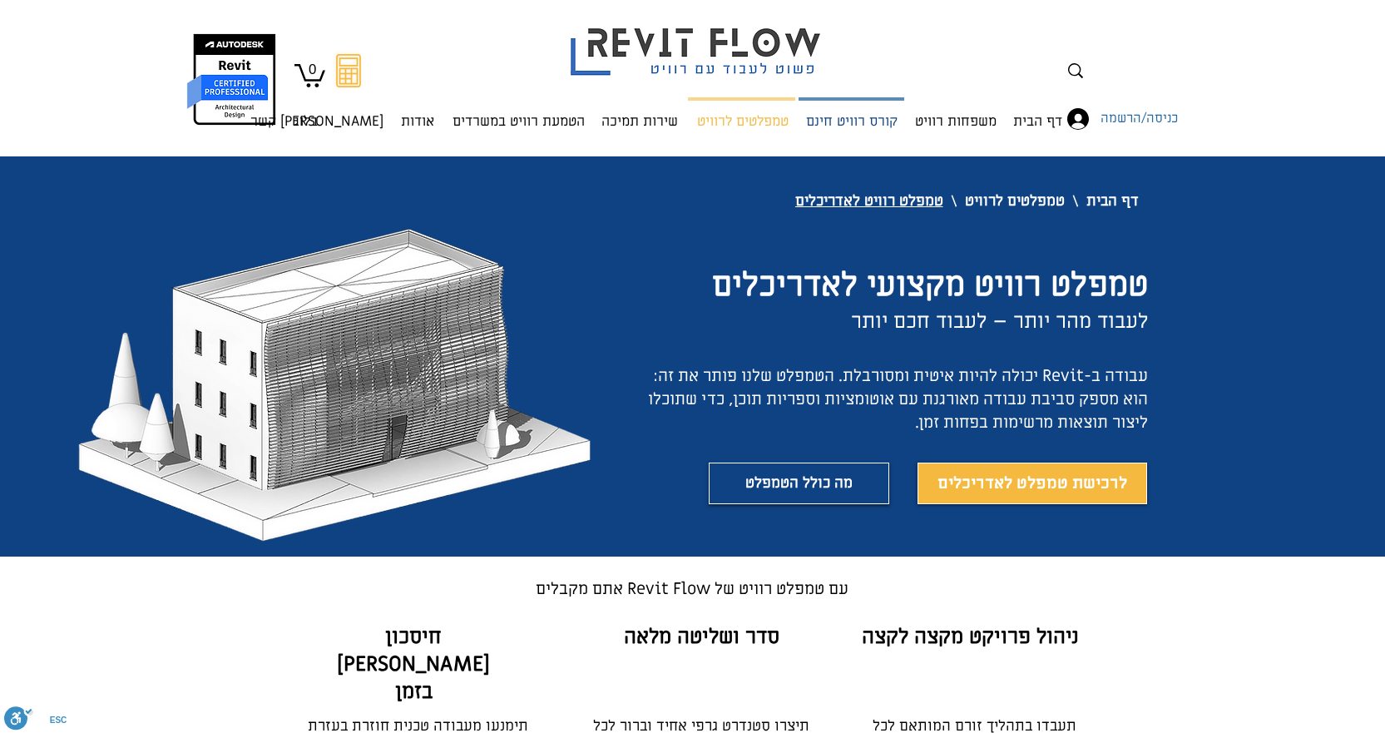
click at [847, 125] on p "קורס רוויט חינם" at bounding box center [852, 123] width 105 height 44
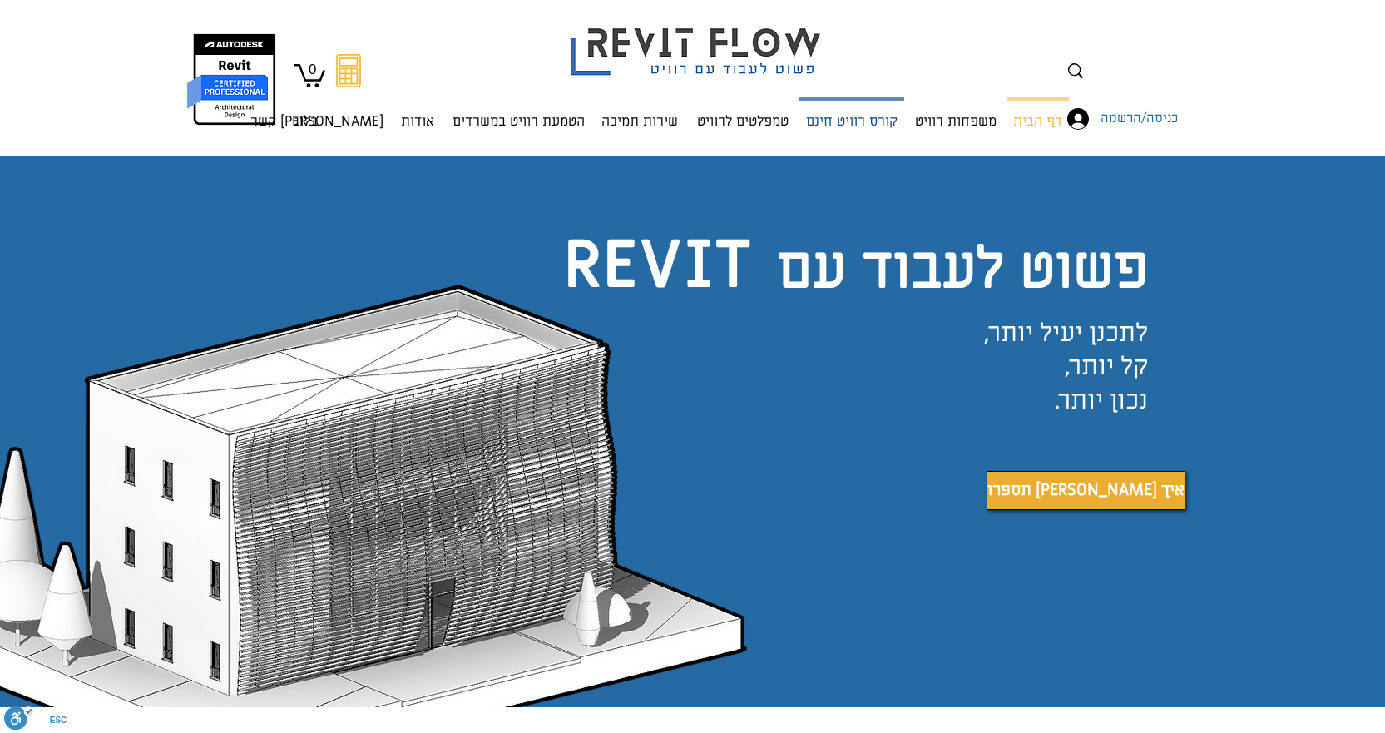
click at [840, 111] on p "קורס רוויט חינם" at bounding box center [852, 123] width 105 height 44
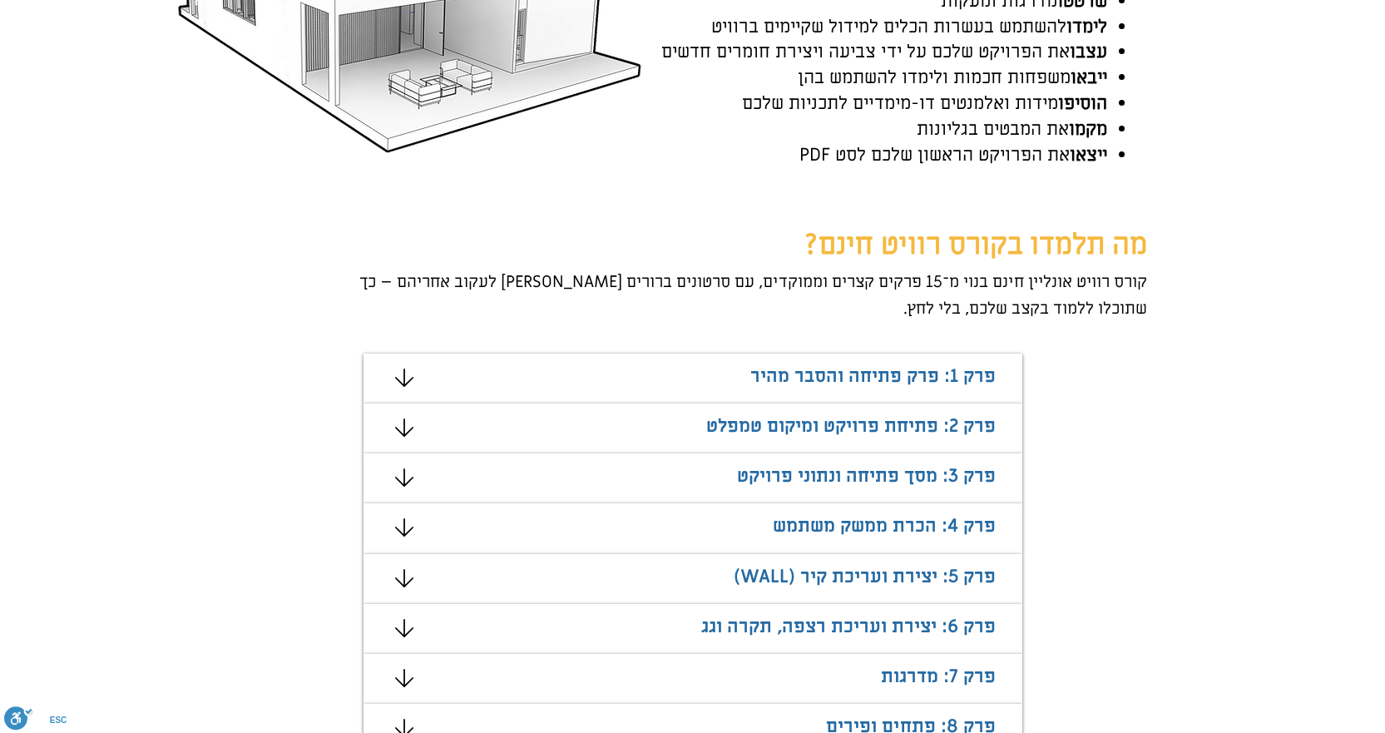
scroll to position [832, 0]
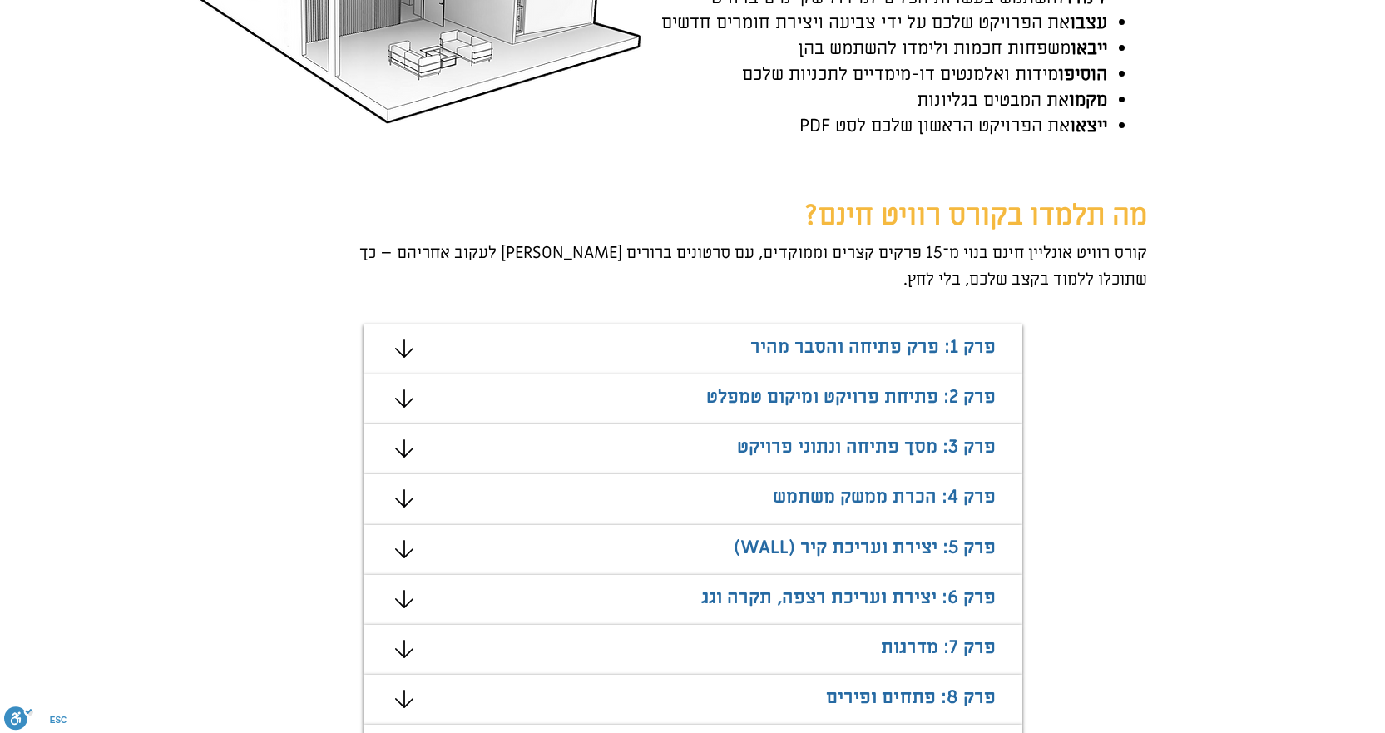
click at [419, 344] on div "מצגת" at bounding box center [693, 350] width 659 height 50
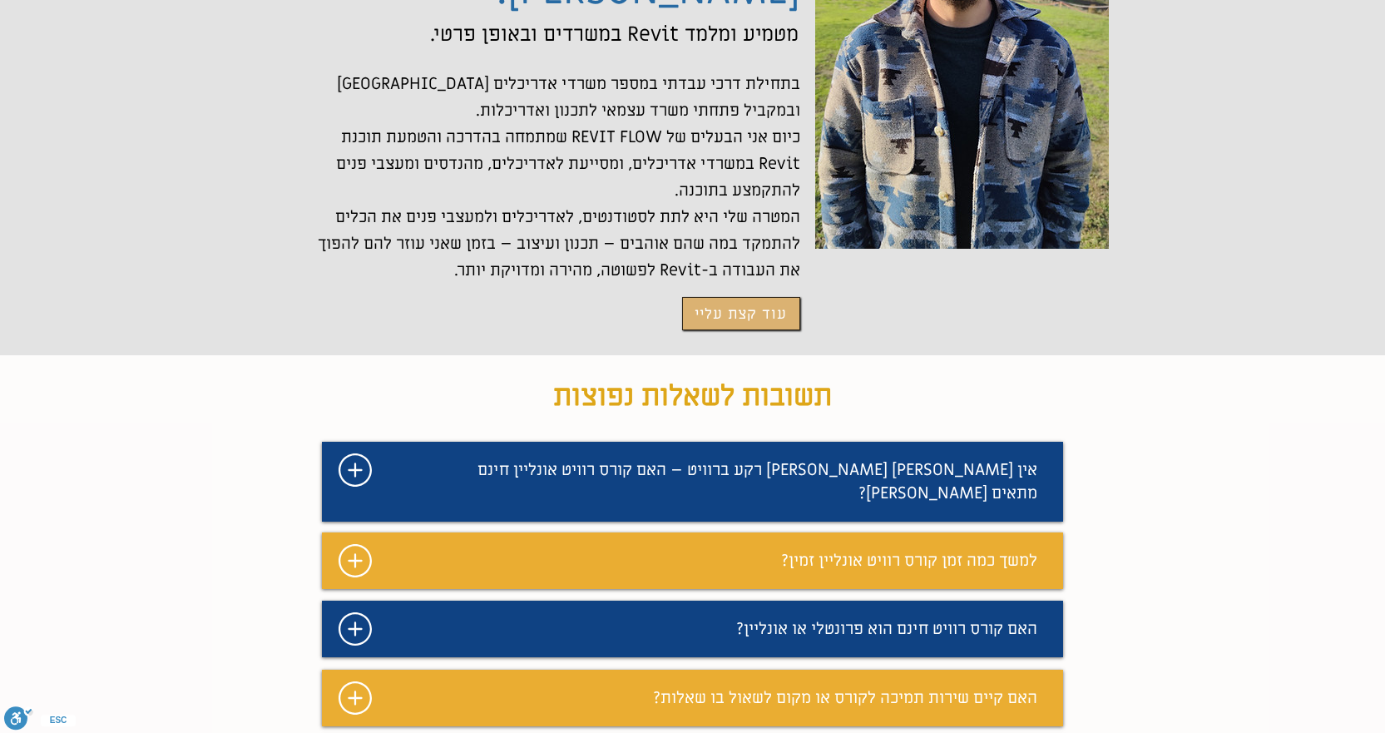
scroll to position [3827, 0]
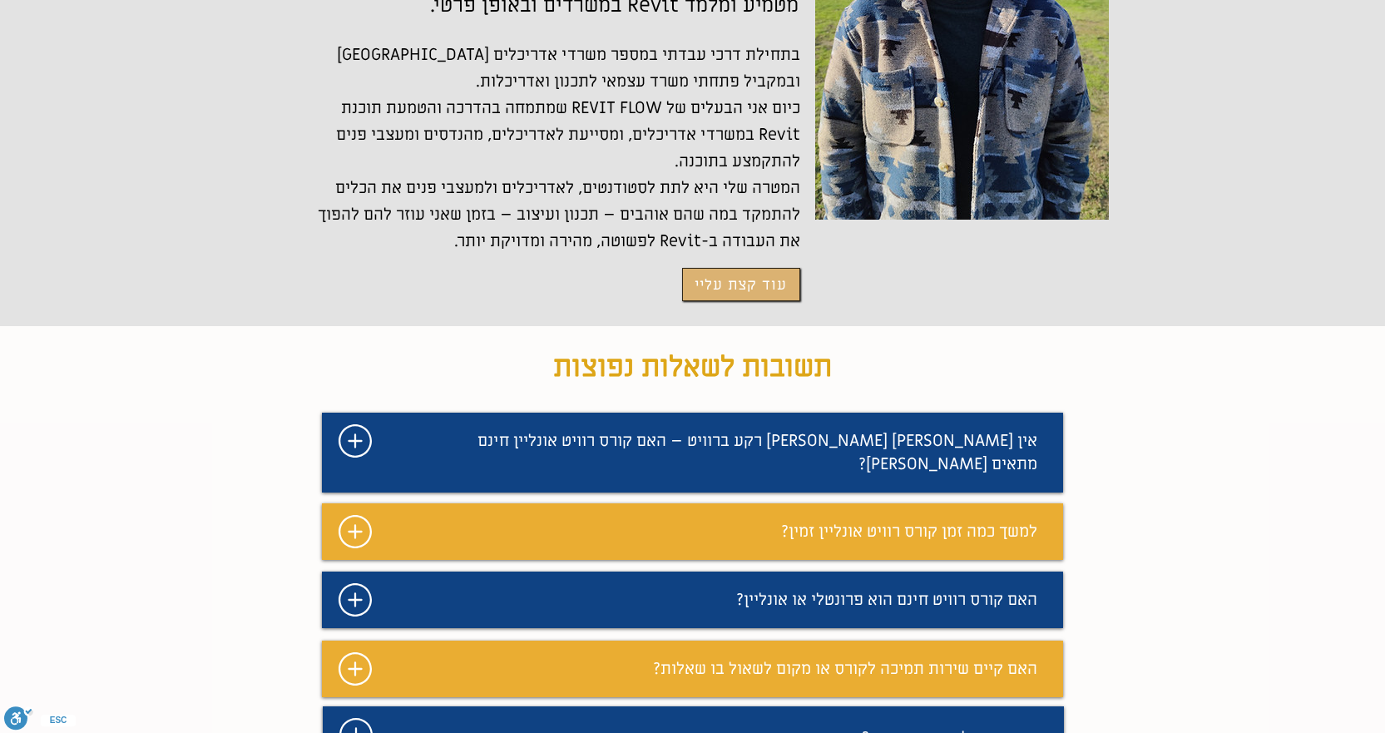
click at [349, 424] on icon "#comp-mafhkwl1 svg [data-color="1"] {fill: #FFFFFF;}" at bounding box center [355, 440] width 33 height 33
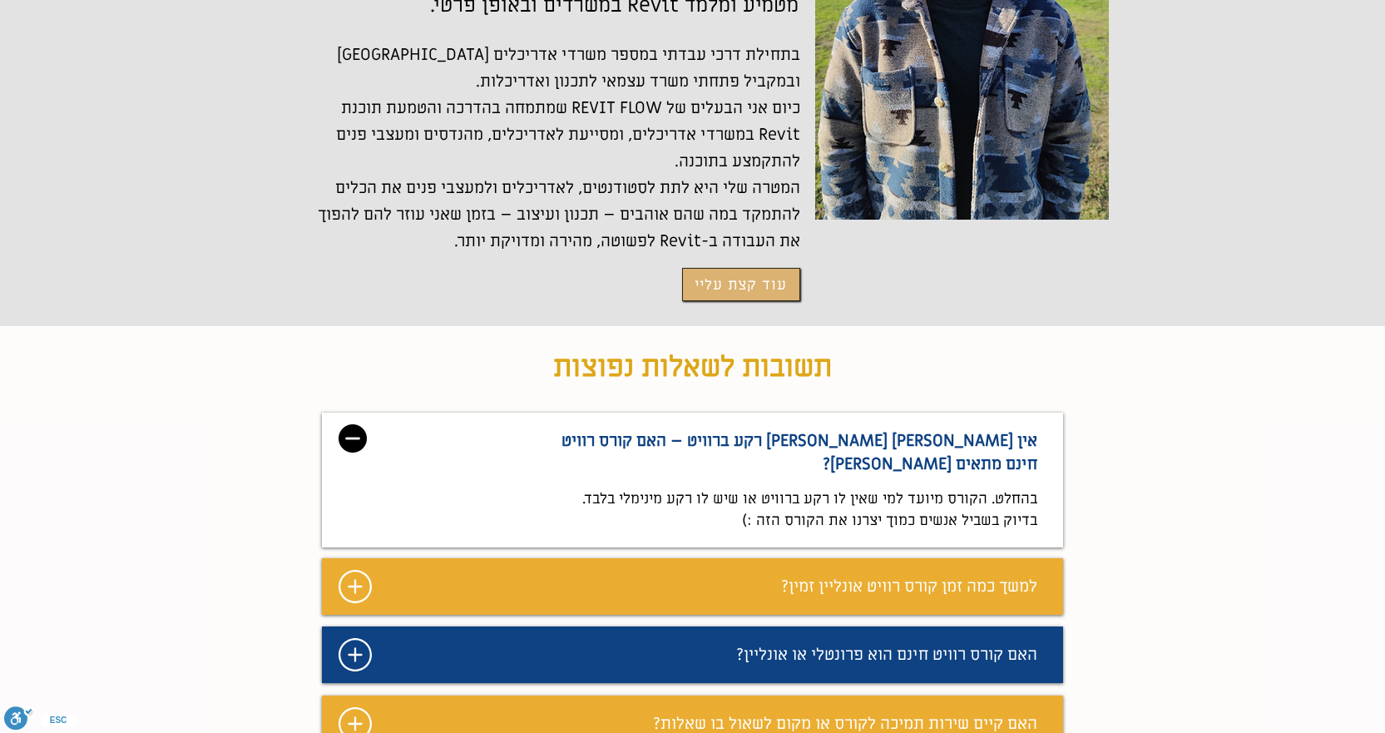
scroll to position [3911, 0]
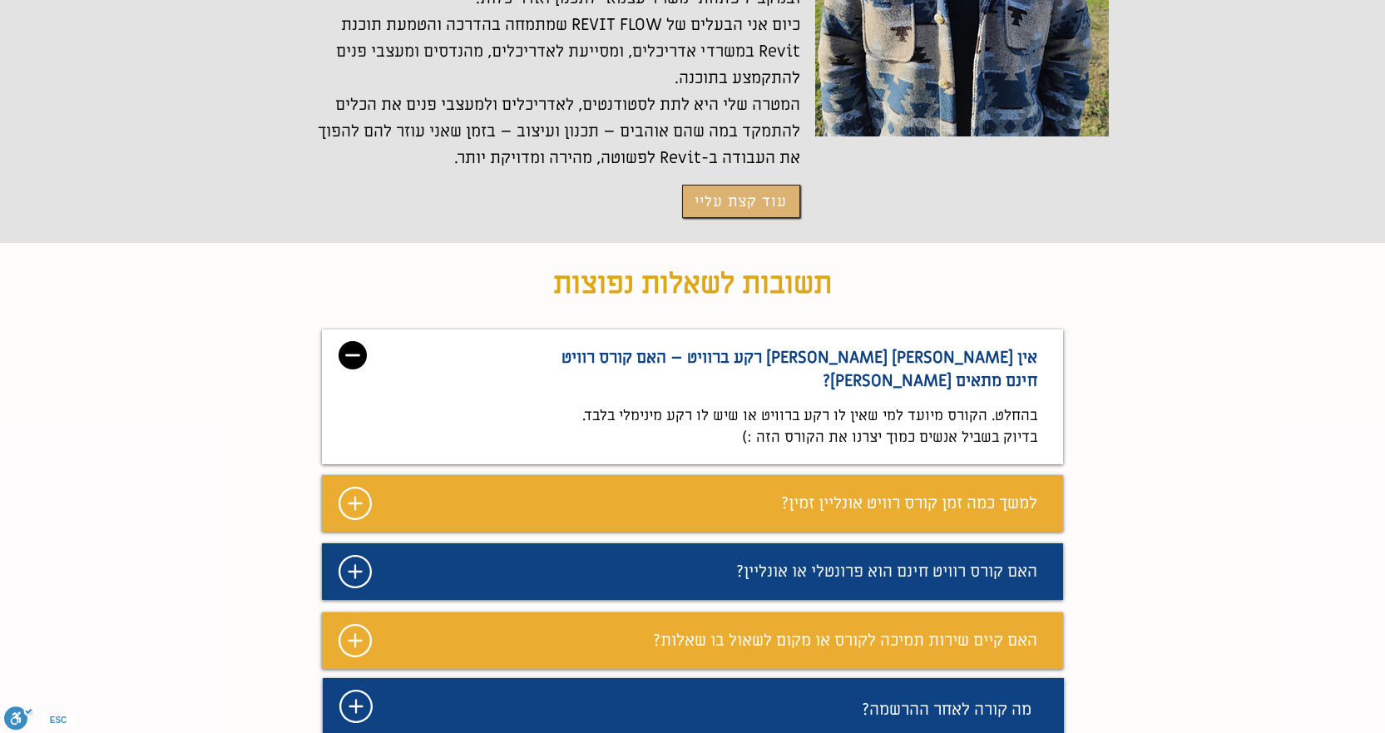
click at [349, 555] on icon "מצגת" at bounding box center [355, 571] width 33 height 33
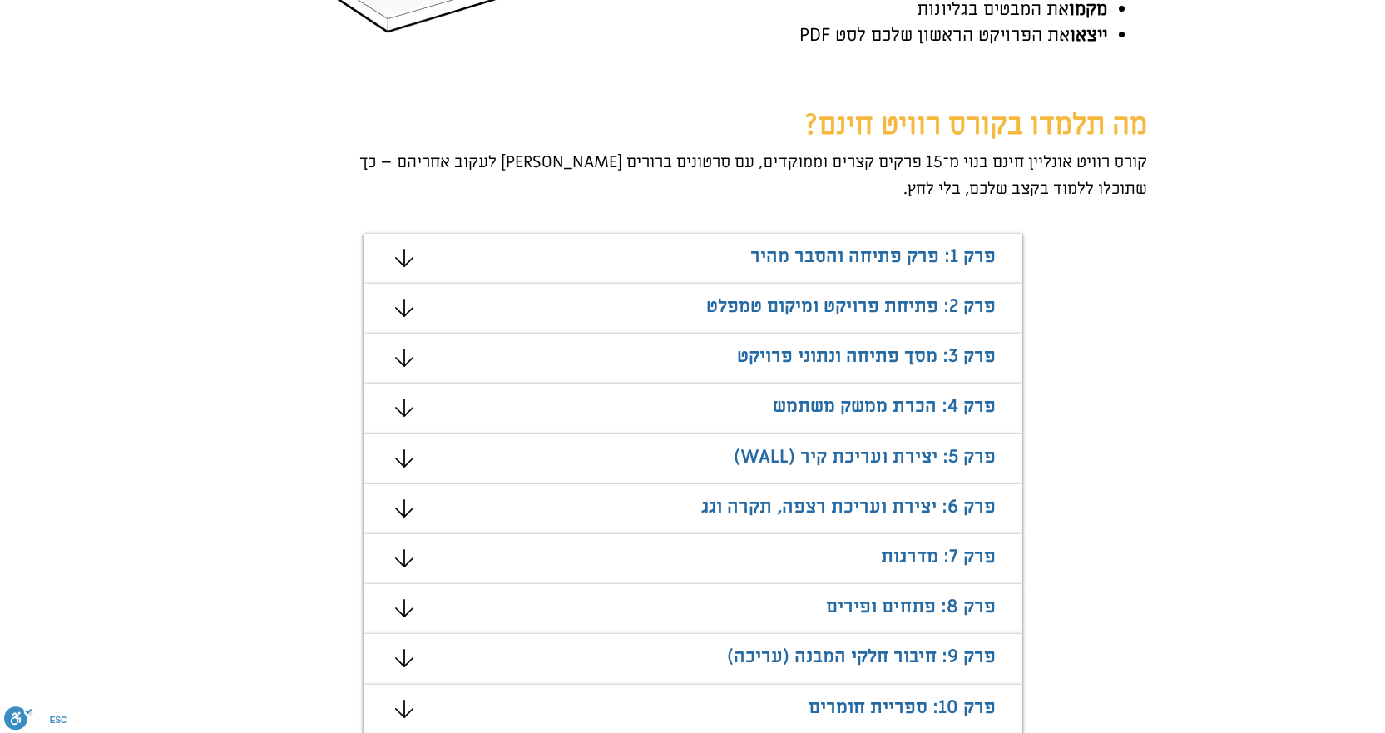
scroll to position [915, 0]
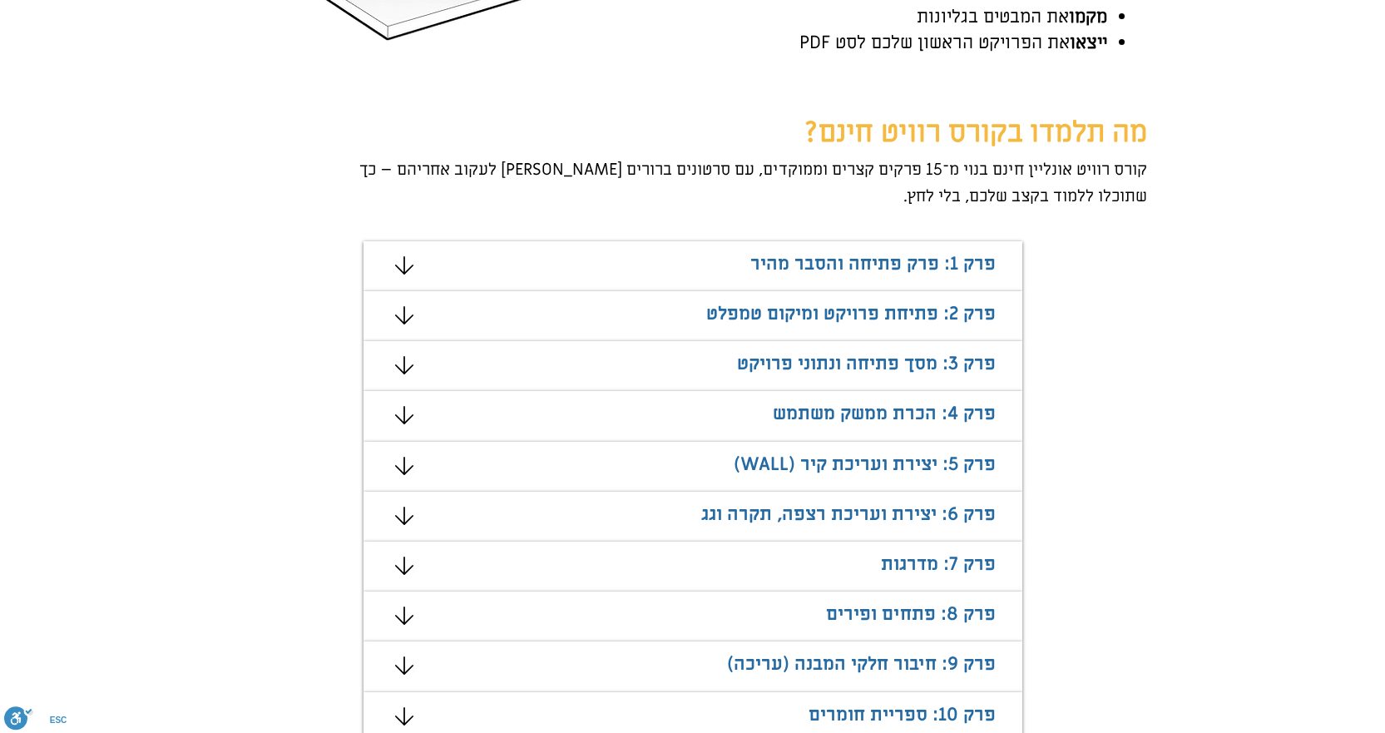
click at [402, 262] on icon "#comp-mafhkw9q2 svg [data-color="1"] {fill: #000000;}" at bounding box center [404, 265] width 18 height 18
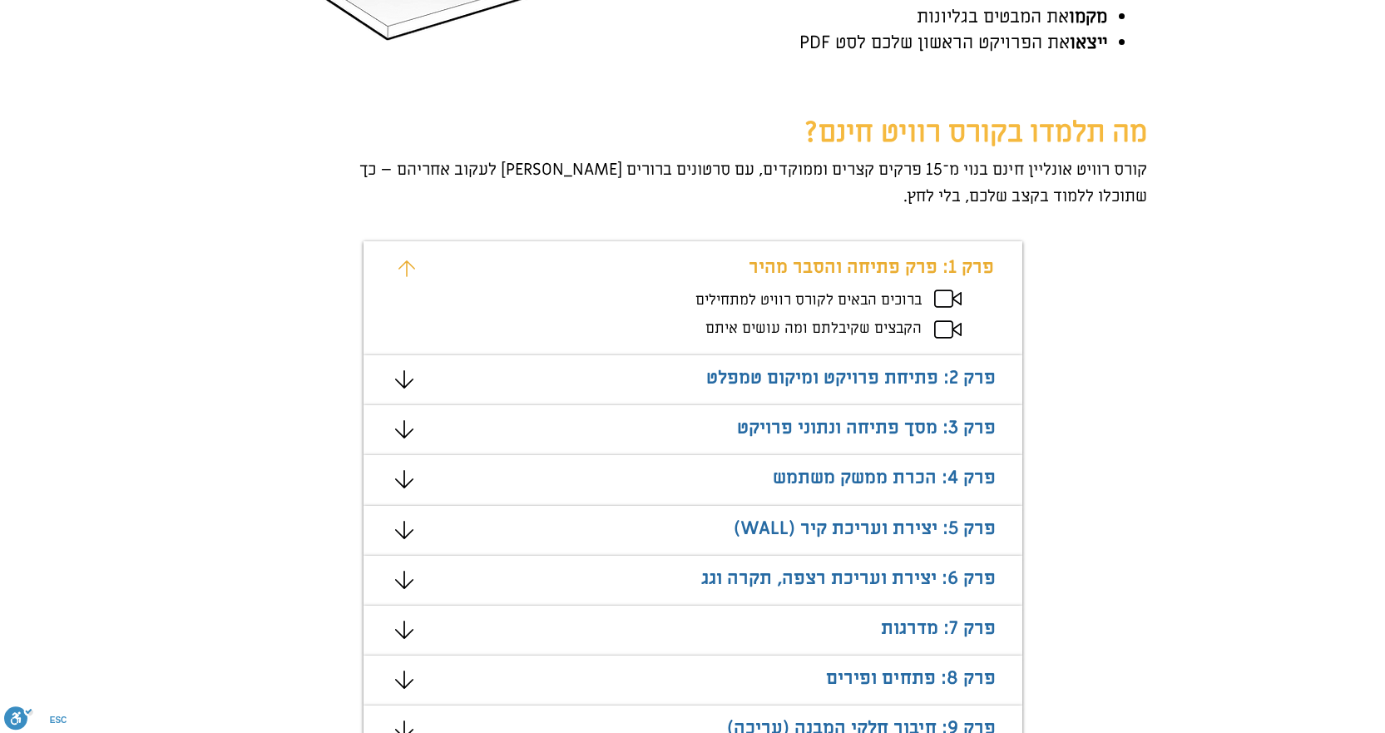
click at [841, 327] on span "הקבצים שקיבלתם ומה עושים איתם" at bounding box center [814, 328] width 216 height 19
click at [941, 299] on icon "מצגת" at bounding box center [947, 299] width 27 height 18
click at [940, 318] on div "מצגת" at bounding box center [693, 298] width 659 height 114
click at [407, 384] on icon "מצגת" at bounding box center [404, 379] width 18 height 18
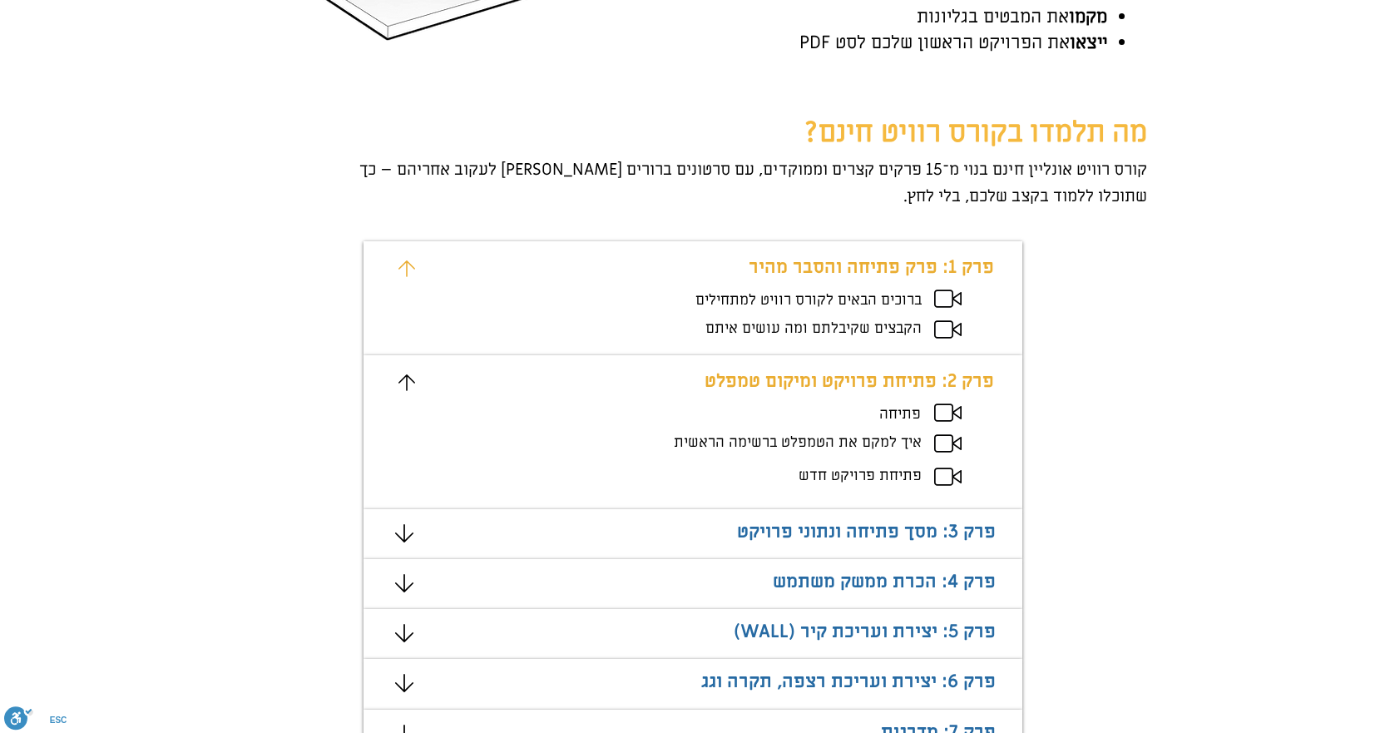
click at [954, 478] on icon "מצגת" at bounding box center [947, 477] width 27 height 18
click at [947, 448] on icon "מצגת" at bounding box center [947, 443] width 27 height 18
click at [406, 533] on icon "מצגת" at bounding box center [404, 533] width 18 height 18
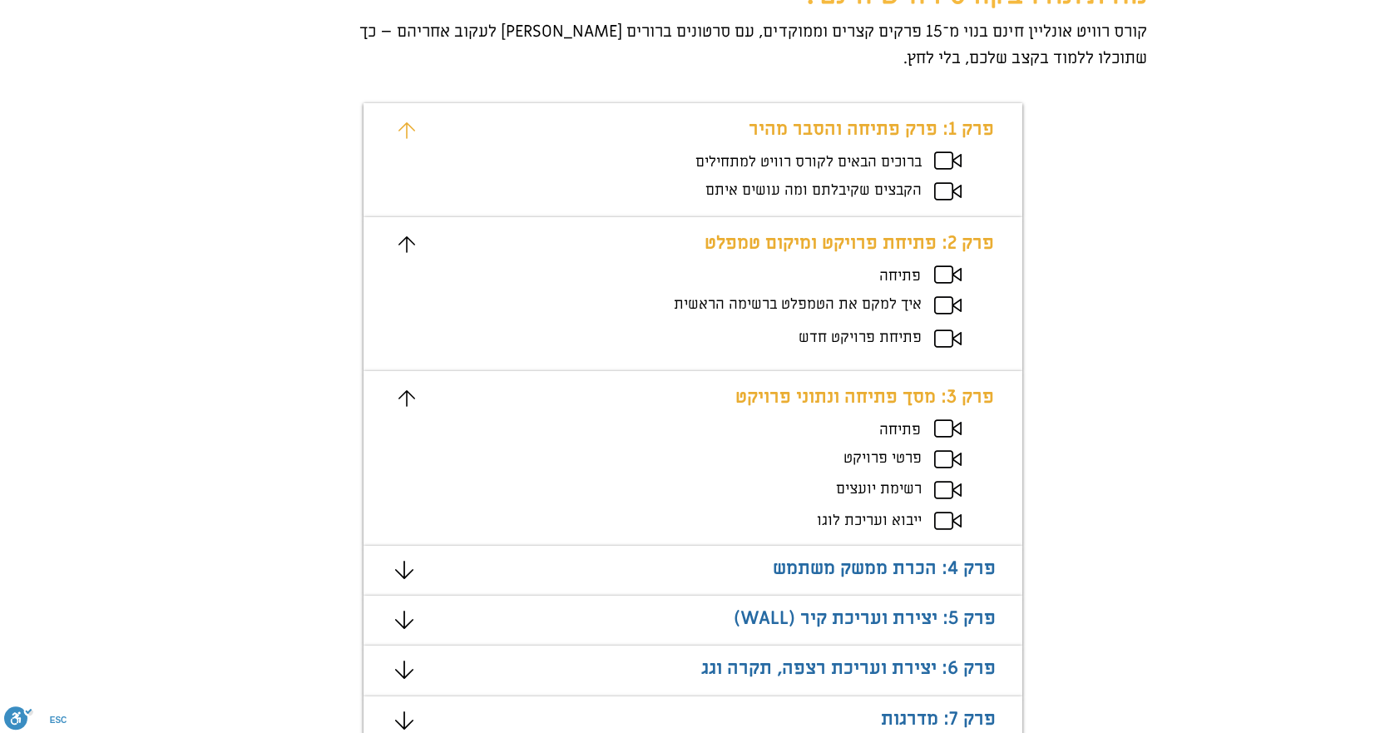
scroll to position [1082, 0]
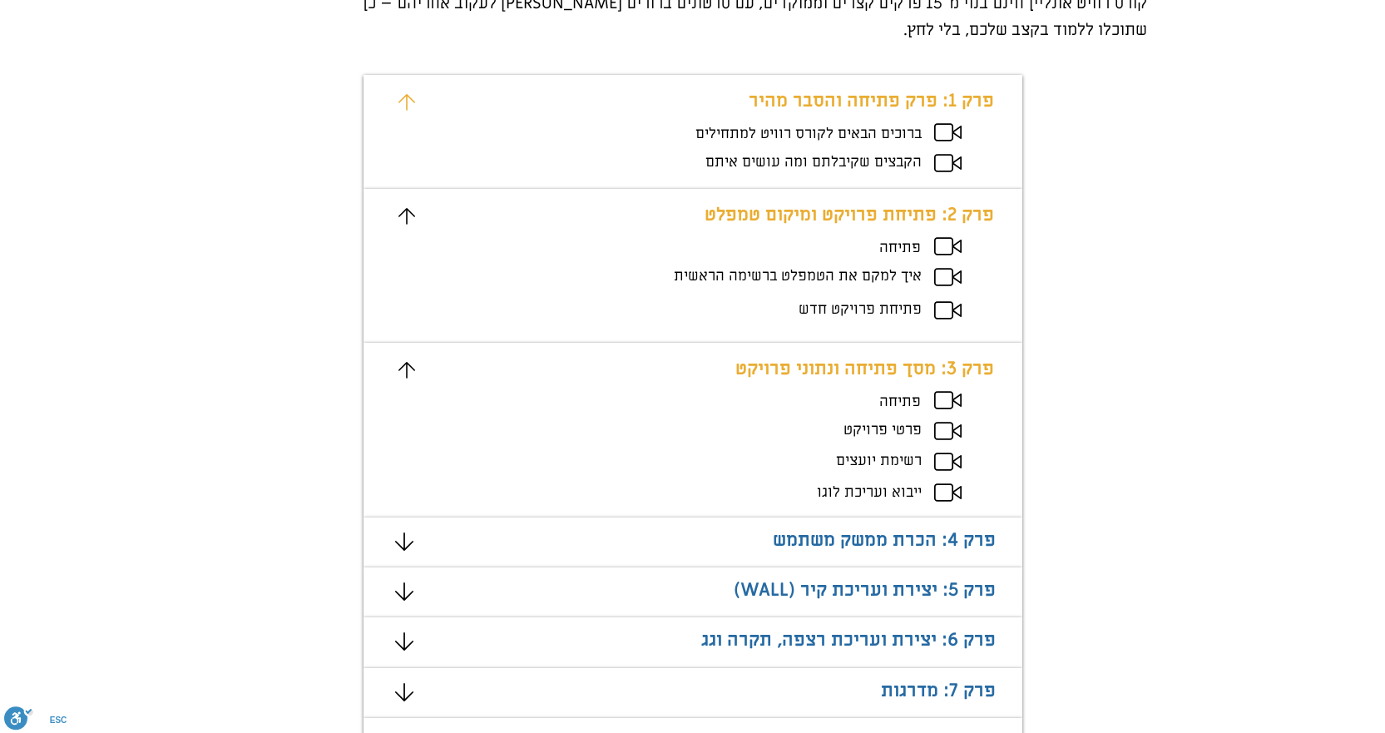
click at [874, 488] on span "ייבוא ועריכת לוגו" at bounding box center [869, 492] width 105 height 19
click at [949, 459] on icon "מצגת" at bounding box center [947, 462] width 27 height 18
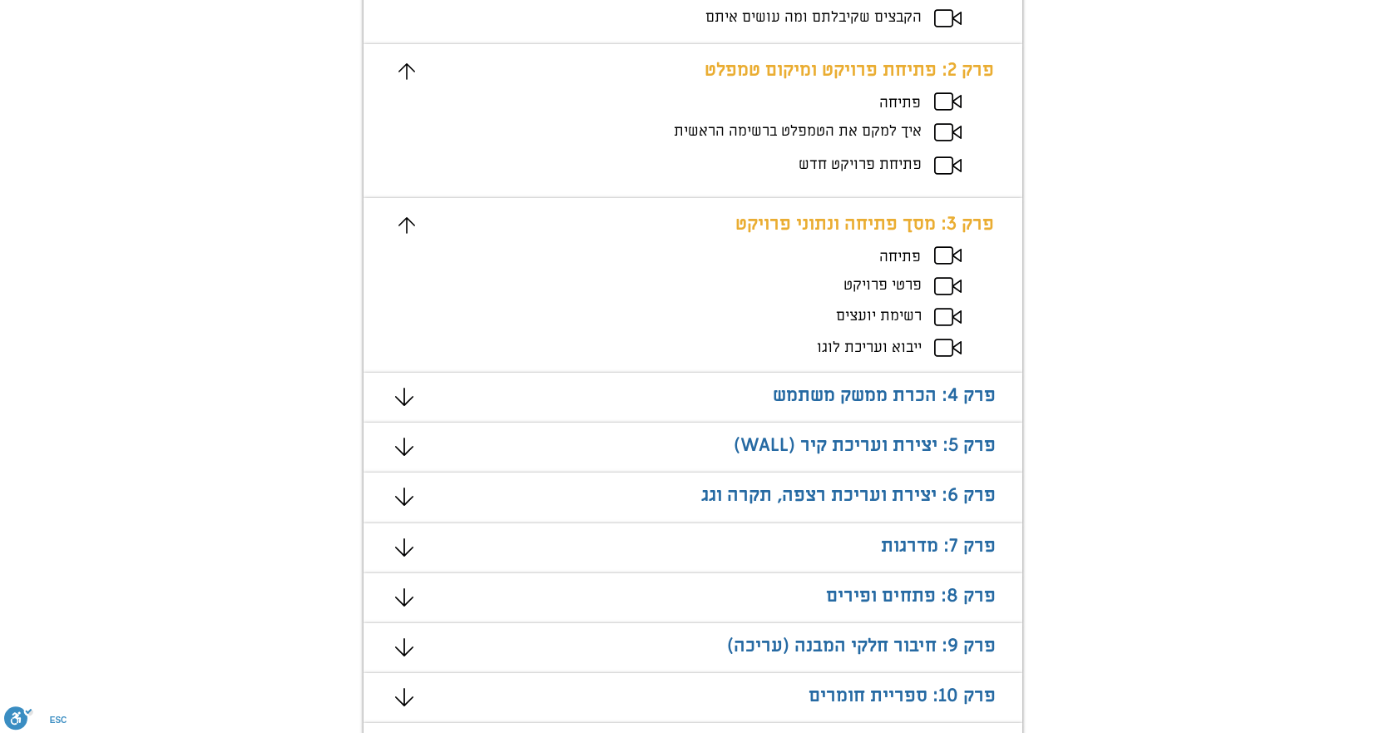
scroll to position [1248, 0]
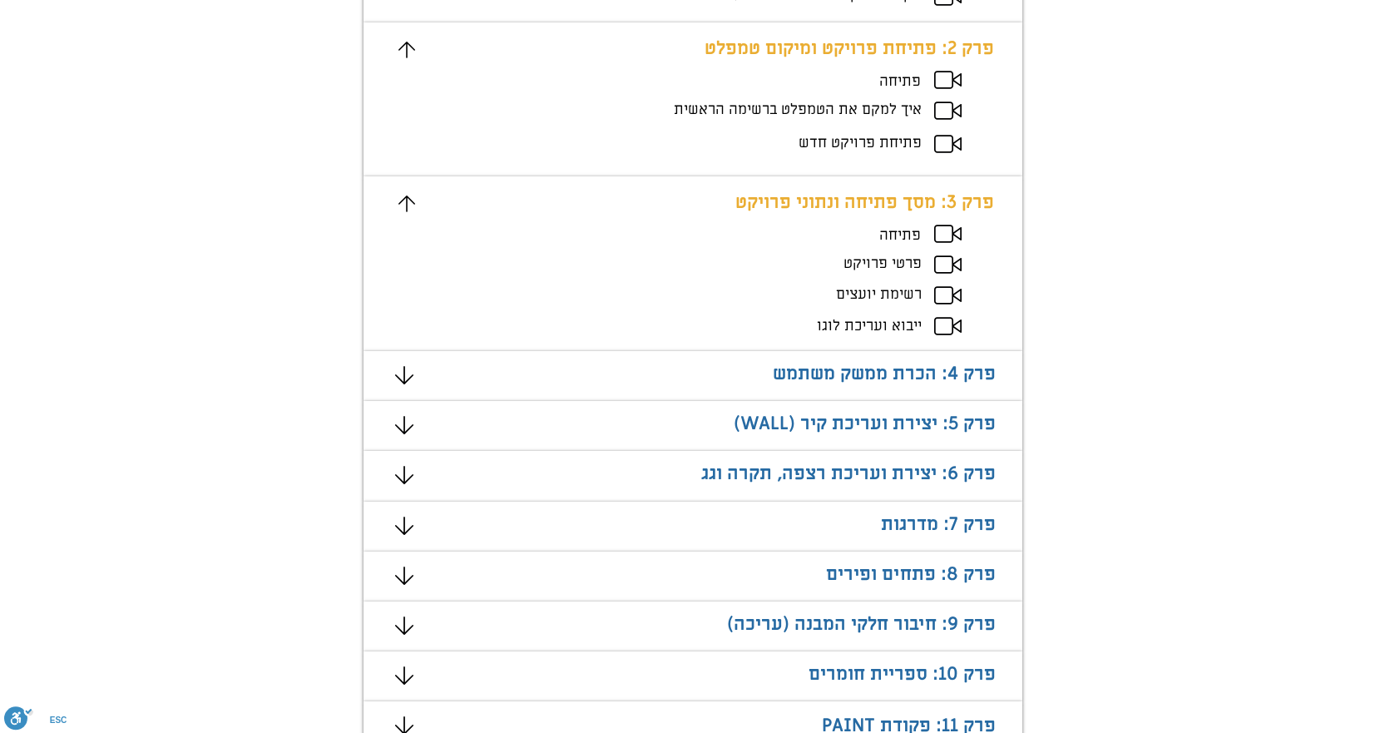
click at [407, 377] on icon "מצגת" at bounding box center [404, 375] width 18 height 18
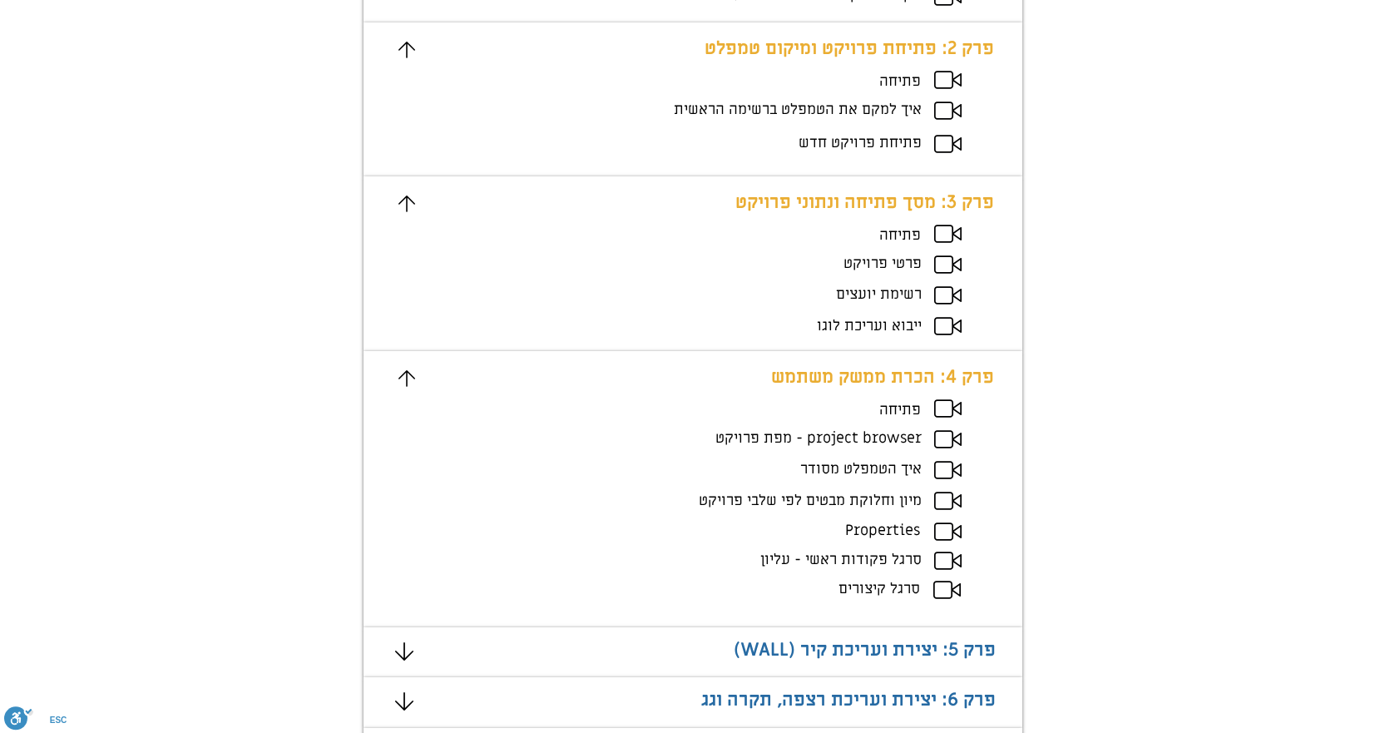
click at [885, 468] on span "איך הטמפלט מסודר" at bounding box center [860, 468] width 121 height 19
click at [952, 473] on icon "מצגת" at bounding box center [947, 470] width 27 height 18
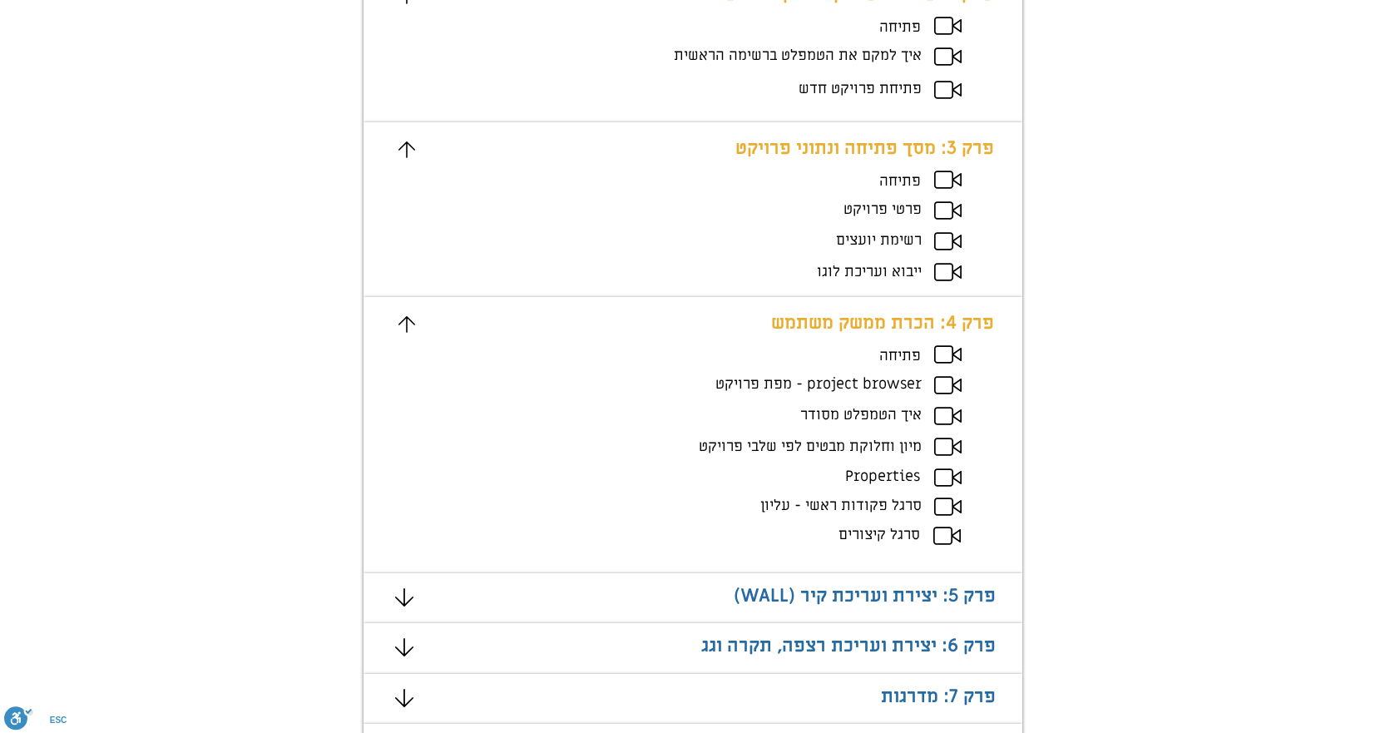
scroll to position [1331, 0]
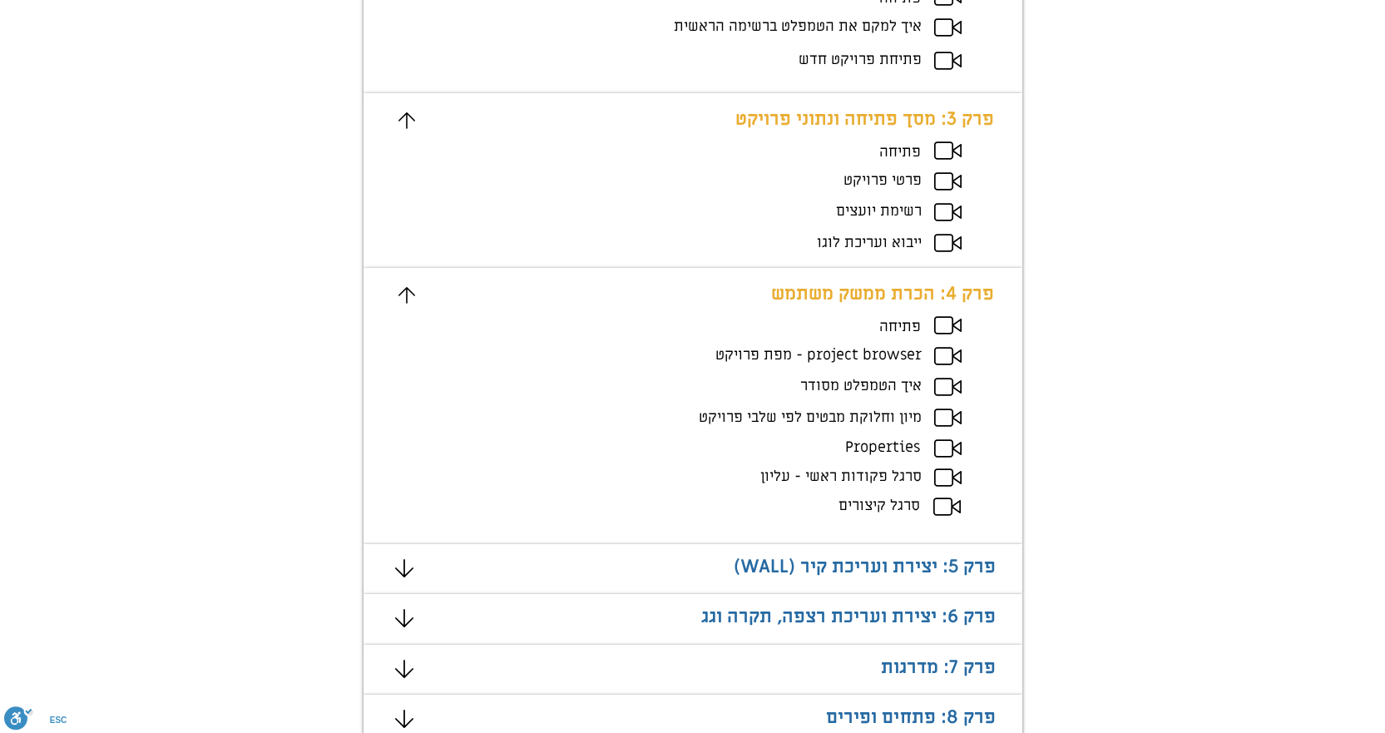
click at [952, 473] on icon "מצגת" at bounding box center [947, 477] width 27 height 18
